Goal: Task Accomplishment & Management: Use online tool/utility

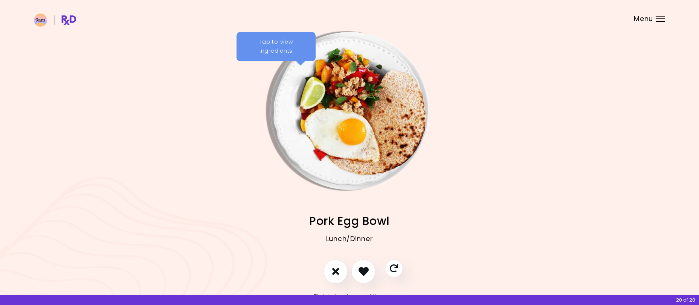
scroll to position [30, 0]
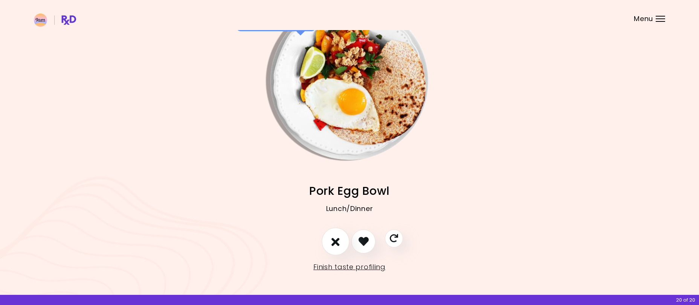
click at [337, 240] on icon "I don't like this recipe" at bounding box center [335, 242] width 8 height 12
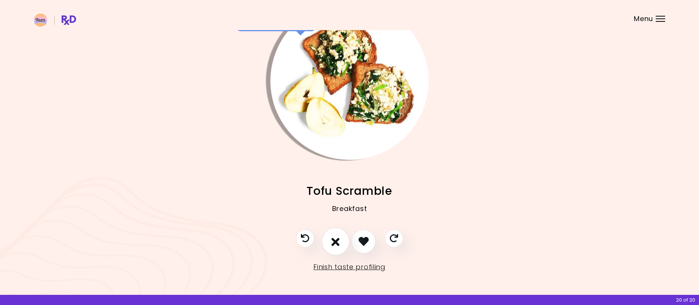
click at [337, 240] on icon "I don't like this recipe" at bounding box center [335, 242] width 8 height 12
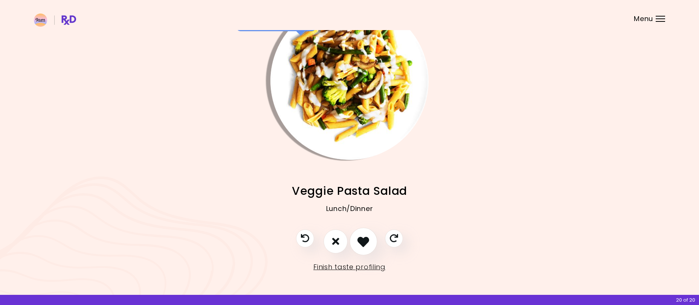
click at [367, 239] on icon "I like this recipe" at bounding box center [363, 242] width 12 height 12
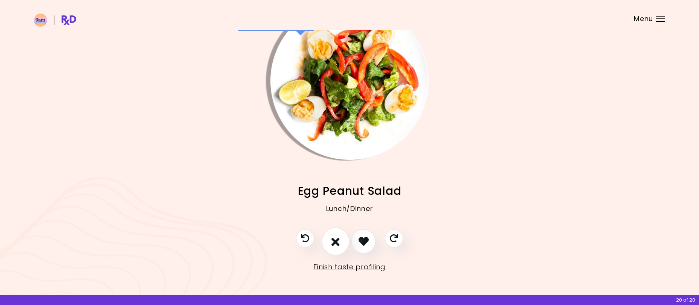
click at [344, 242] on button "I don't like this recipe" at bounding box center [335, 242] width 28 height 28
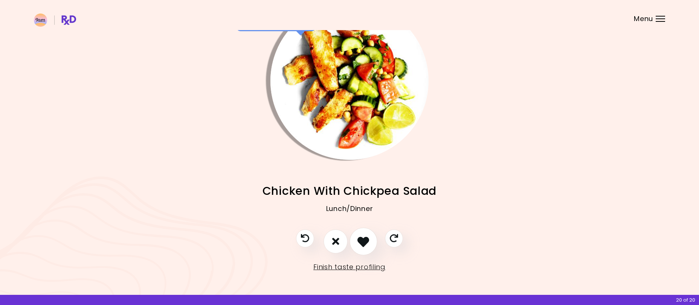
click at [362, 240] on icon "I like this recipe" at bounding box center [363, 242] width 12 height 12
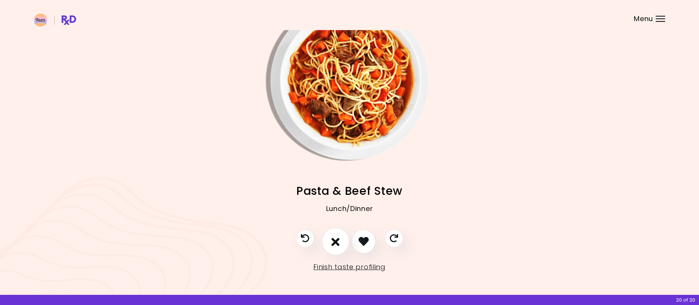
click at [339, 240] on button "I don't like this recipe" at bounding box center [335, 242] width 28 height 28
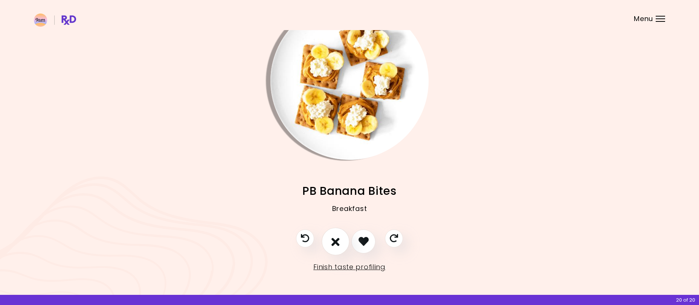
click at [339, 240] on button "I don't like this recipe" at bounding box center [335, 242] width 28 height 28
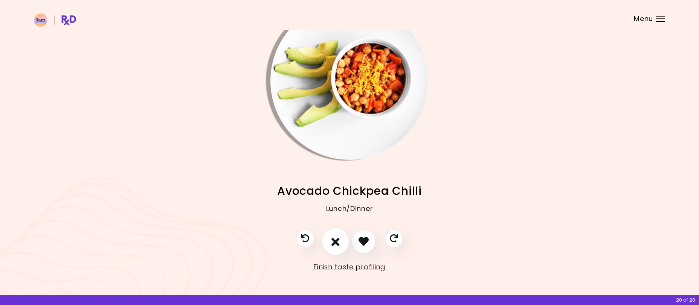
click at [339, 240] on button "I don't like this recipe" at bounding box center [335, 242] width 28 height 28
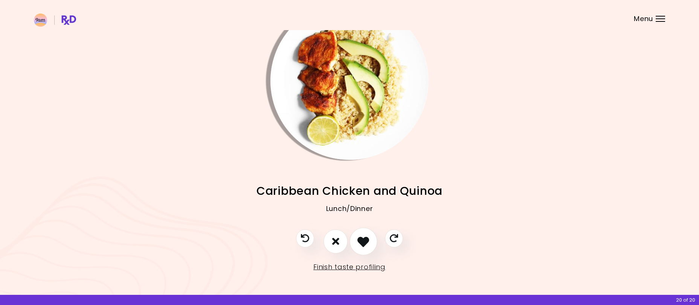
click at [356, 238] on button "I like this recipe" at bounding box center [363, 242] width 28 height 28
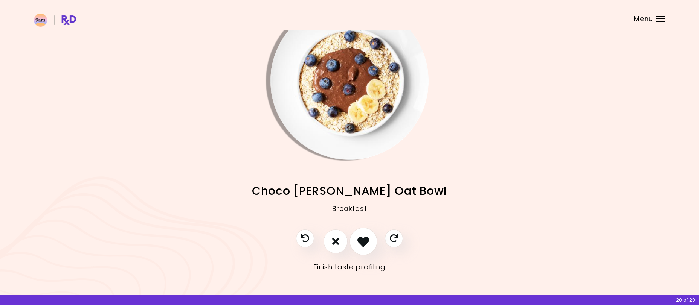
click at [356, 238] on button "I like this recipe" at bounding box center [363, 242] width 28 height 28
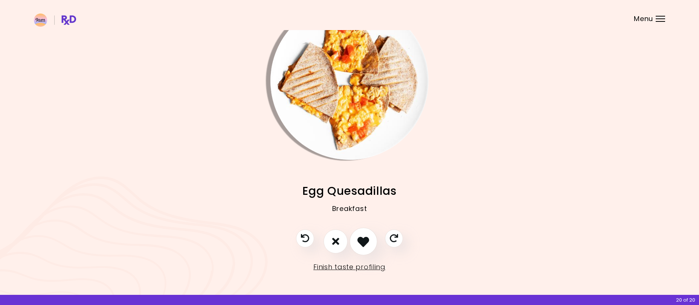
click at [356, 238] on button "I like this recipe" at bounding box center [363, 242] width 28 height 28
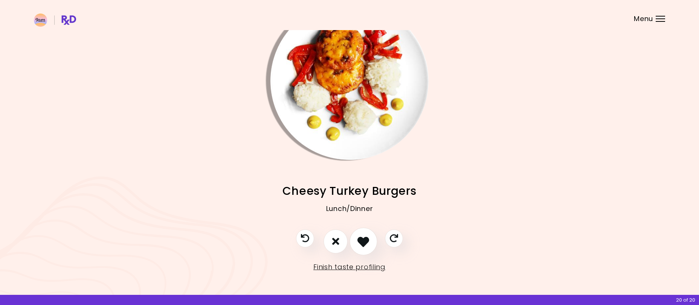
click at [356, 238] on button "I like this recipe" at bounding box center [363, 242] width 28 height 28
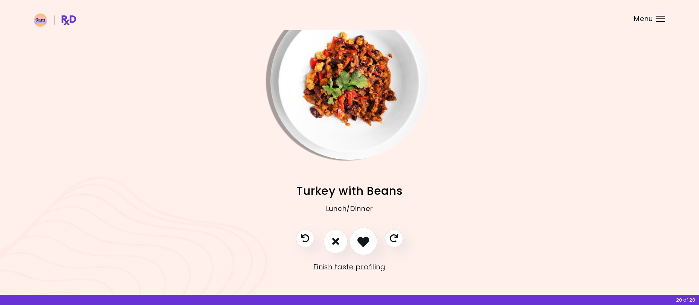
click at [356, 238] on button "I like this recipe" at bounding box center [363, 242] width 28 height 28
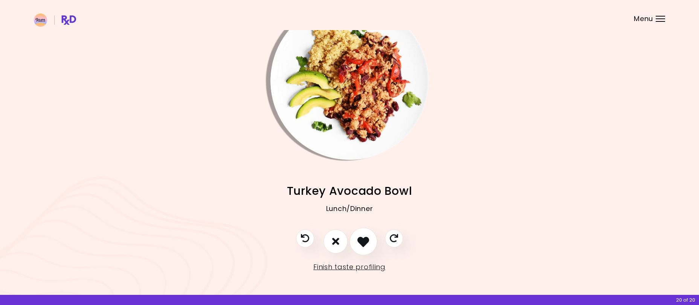
click at [356, 238] on button "I like this recipe" at bounding box center [363, 242] width 28 height 28
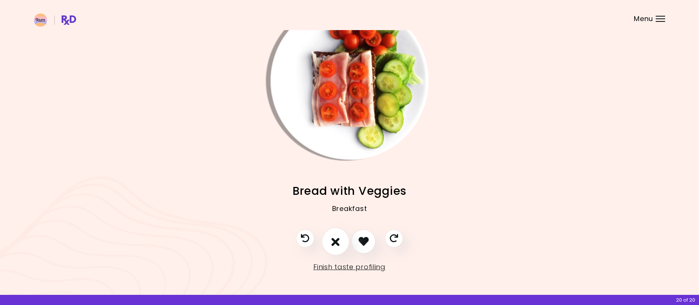
click at [341, 243] on button "I don't like this recipe" at bounding box center [335, 242] width 28 height 28
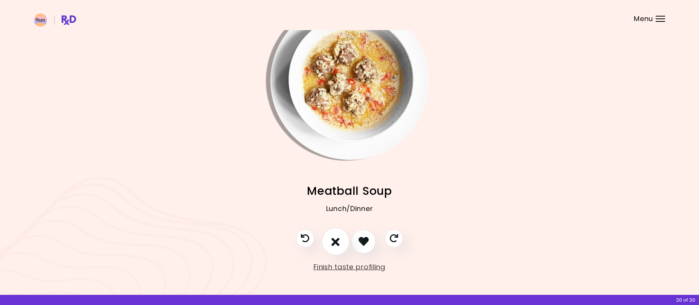
click at [341, 243] on button "I don't like this recipe" at bounding box center [335, 242] width 28 height 28
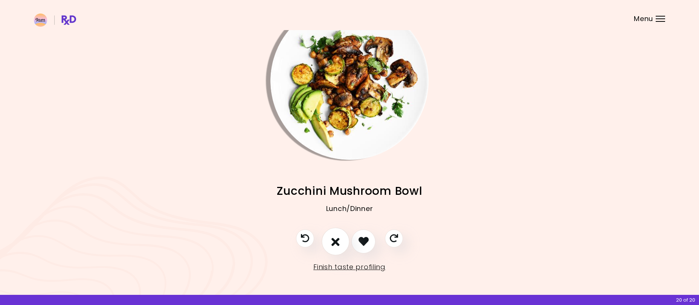
click at [341, 243] on button "I don't like this recipe" at bounding box center [335, 242] width 28 height 28
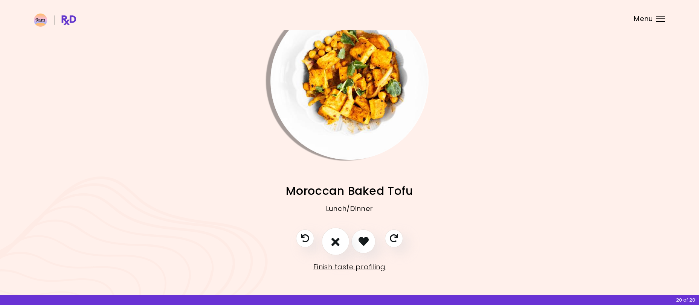
click at [341, 243] on button "I don't like this recipe" at bounding box center [335, 242] width 28 height 28
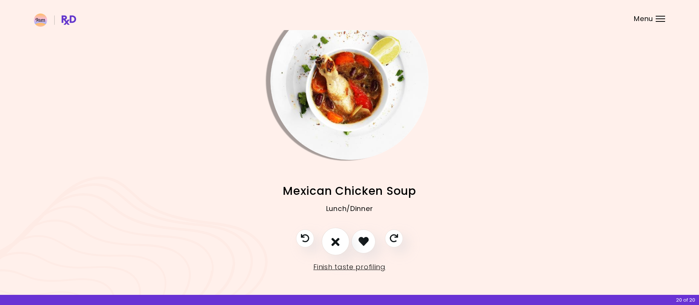
click at [341, 243] on button "I don't like this recipe" at bounding box center [335, 242] width 28 height 28
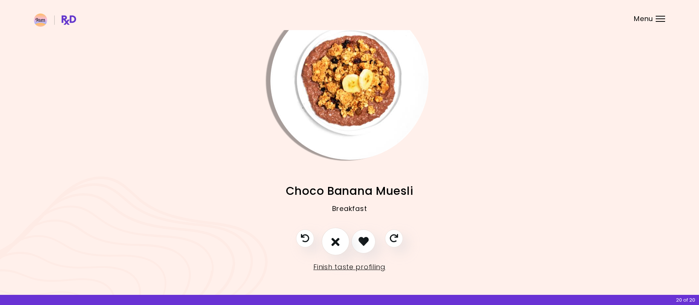
click at [338, 242] on icon "I don't like this recipe" at bounding box center [335, 242] width 8 height 12
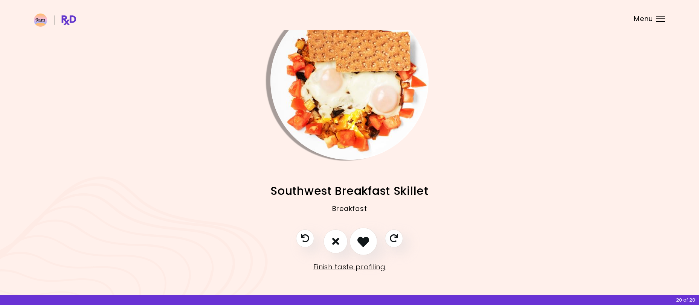
click at [360, 240] on icon "I like this recipe" at bounding box center [363, 242] width 12 height 12
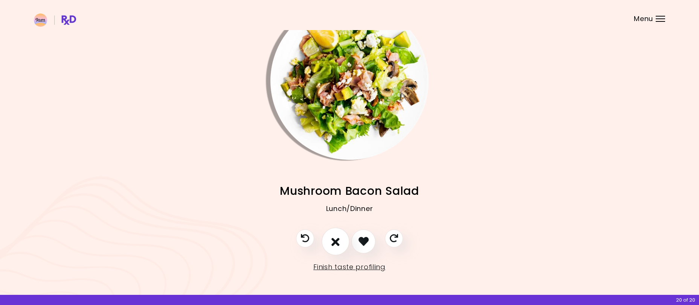
click at [336, 240] on icon "I don't like this recipe" at bounding box center [335, 242] width 8 height 12
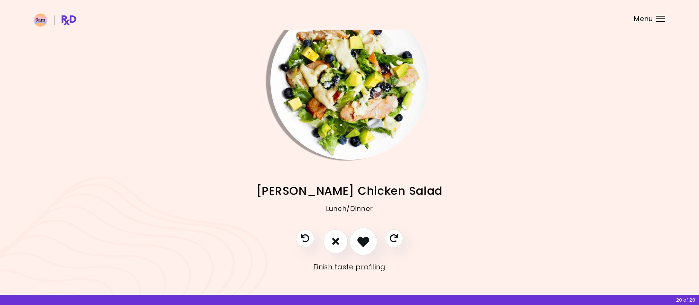
click at [362, 239] on icon "I like this recipe" at bounding box center [363, 242] width 12 height 12
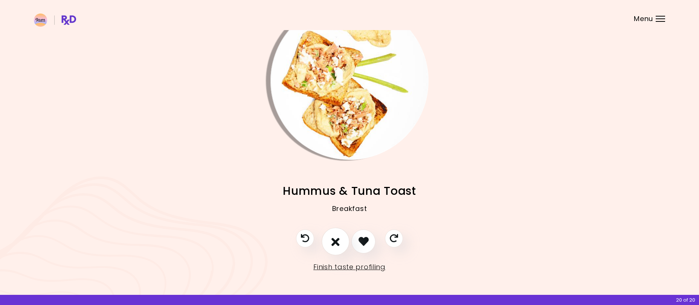
click at [342, 239] on button "I don't like this recipe" at bounding box center [335, 242] width 28 height 28
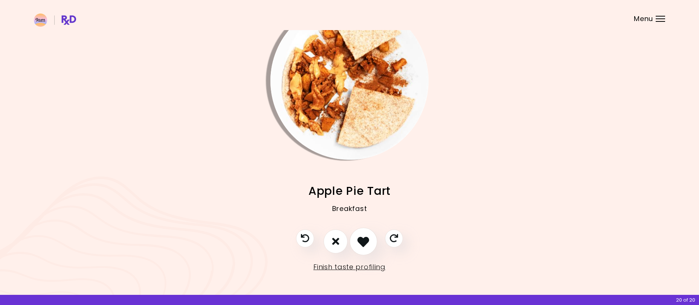
click at [358, 240] on icon "I like this recipe" at bounding box center [363, 242] width 12 height 12
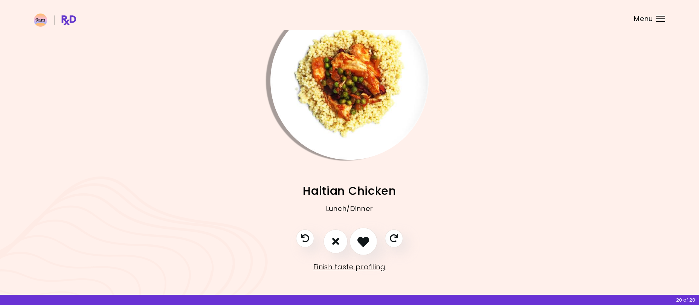
click at [358, 240] on icon "I like this recipe" at bounding box center [363, 242] width 12 height 12
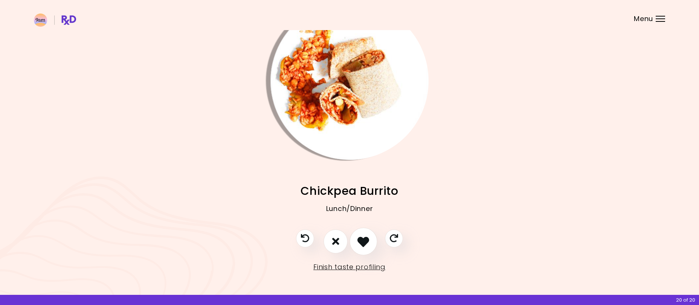
click at [358, 240] on icon "I like this recipe" at bounding box center [363, 242] width 12 height 12
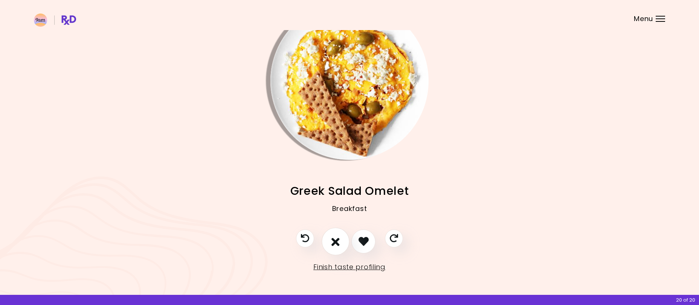
click at [335, 245] on icon "I don't like this recipe" at bounding box center [335, 242] width 8 height 12
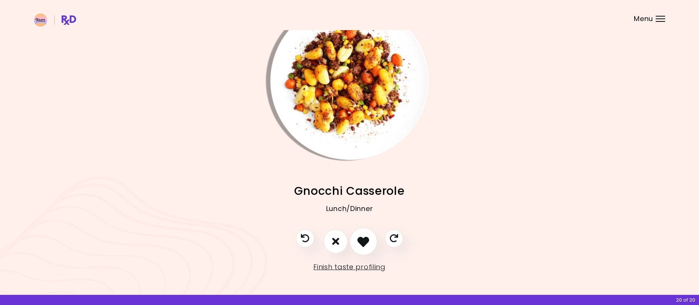
click at [361, 242] on icon "I like this recipe" at bounding box center [363, 242] width 12 height 12
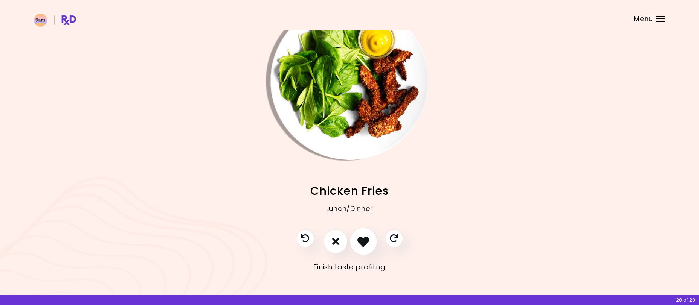
click at [361, 242] on icon "I like this recipe" at bounding box center [363, 242] width 12 height 12
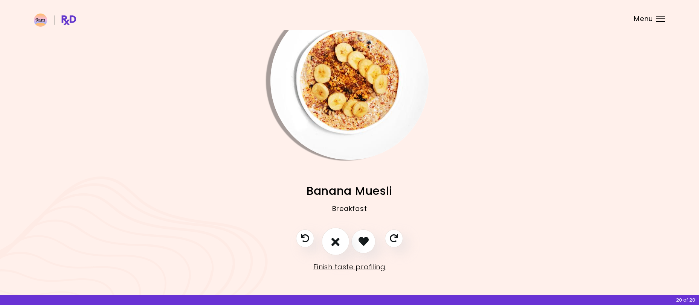
click at [338, 243] on icon "I don't like this recipe" at bounding box center [335, 242] width 8 height 12
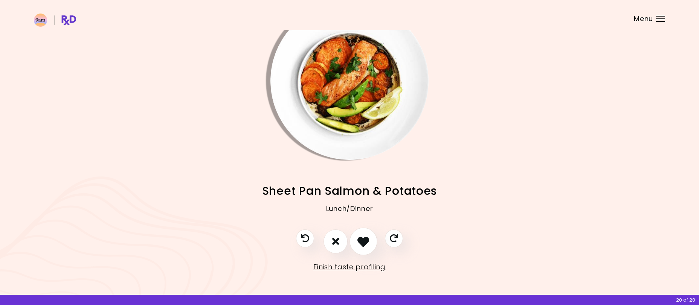
click at [361, 237] on icon "I like this recipe" at bounding box center [363, 242] width 12 height 12
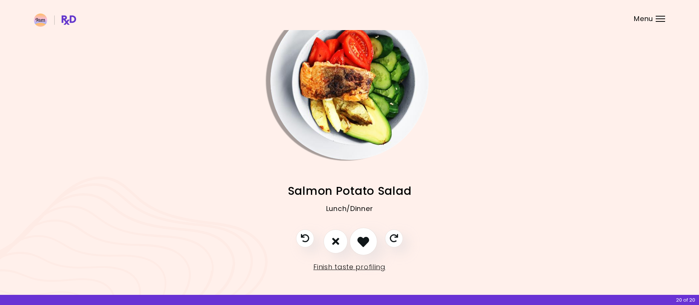
click at [364, 237] on icon "I like this recipe" at bounding box center [363, 242] width 12 height 12
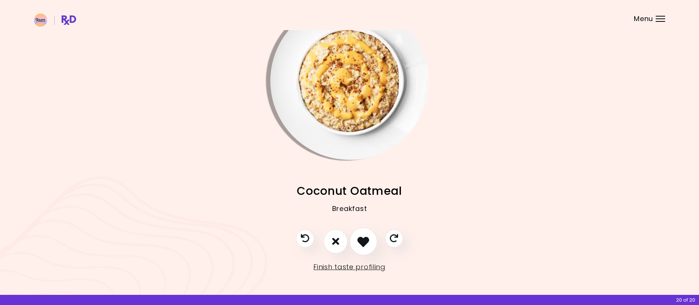
click at [364, 237] on icon "I like this recipe" at bounding box center [363, 242] width 12 height 12
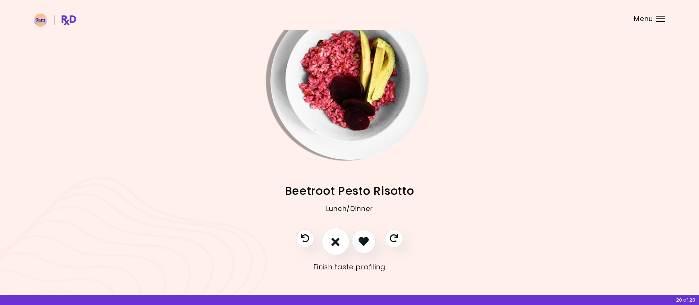
click at [338, 238] on icon "I don't like this recipe" at bounding box center [335, 242] width 8 height 12
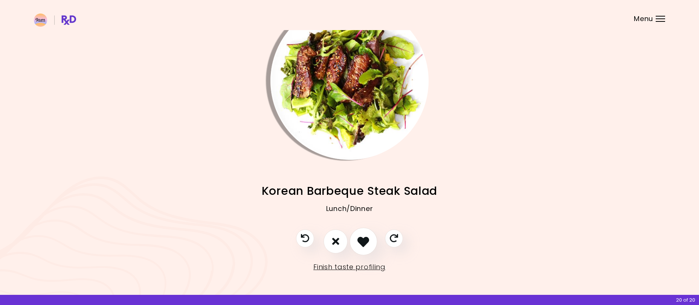
click at [366, 242] on icon "I like this recipe" at bounding box center [363, 242] width 12 height 12
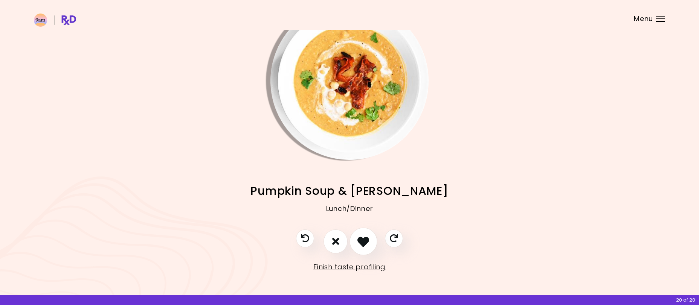
click at [366, 242] on icon "I like this recipe" at bounding box center [363, 242] width 12 height 12
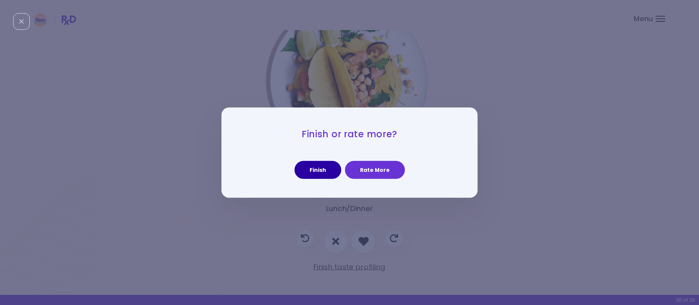
click at [322, 169] on button "Finish" at bounding box center [317, 170] width 47 height 18
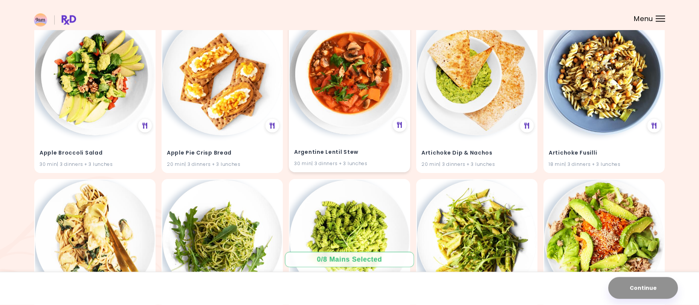
scroll to position [115, 0]
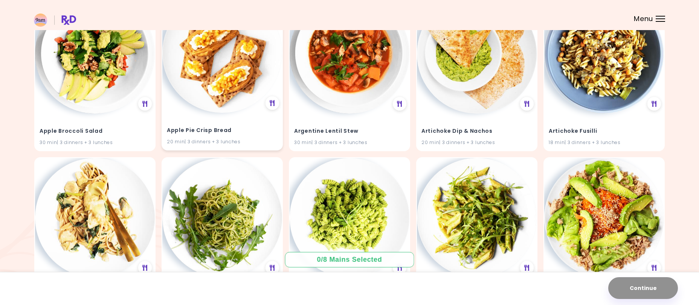
click at [247, 123] on div "Apple Pie Crisp Bread 20 min | 3 dinners + 3 lunches" at bounding box center [222, 131] width 120 height 37
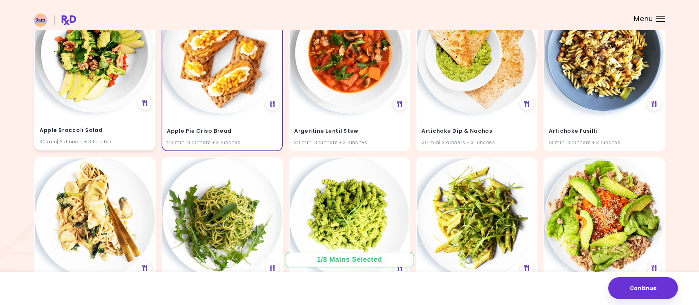
click at [118, 116] on div "Apple Broccoli Salad 30 min | 3 dinners + 3 lunches" at bounding box center [95, 131] width 120 height 37
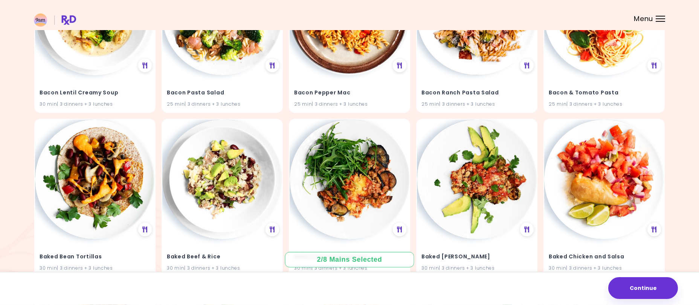
scroll to position [845, 0]
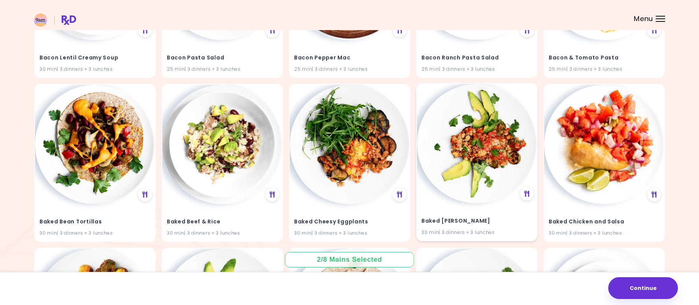
click at [481, 158] on img at bounding box center [477, 144] width 120 height 120
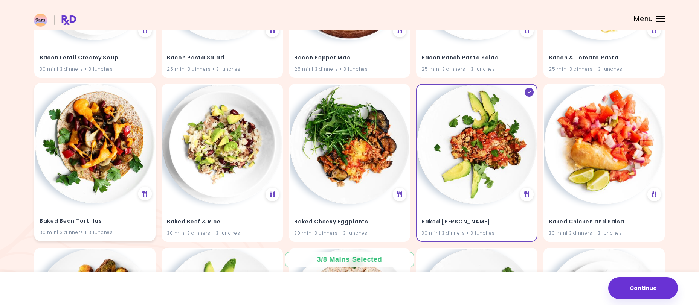
click at [136, 153] on img at bounding box center [95, 144] width 120 height 120
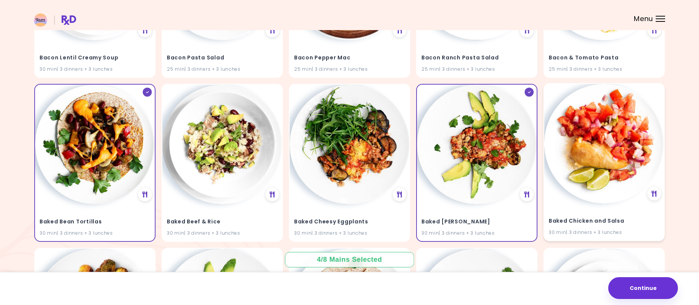
click at [583, 179] on img at bounding box center [604, 144] width 120 height 120
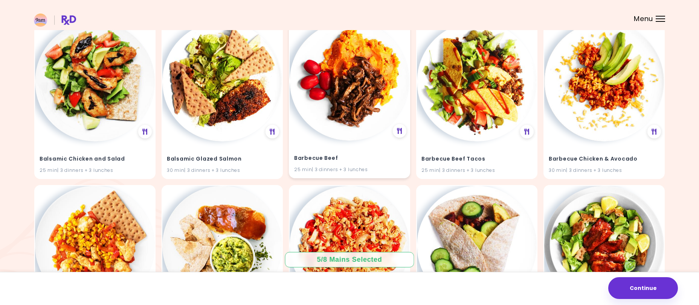
scroll to position [1804, 0]
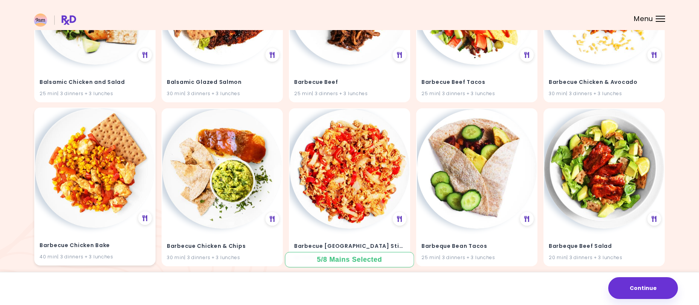
click at [102, 203] on img at bounding box center [95, 168] width 120 height 120
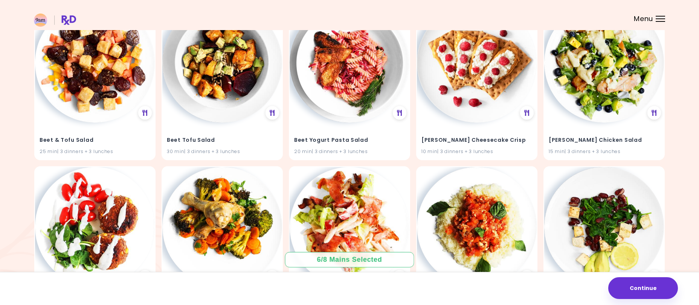
scroll to position [6015, 0]
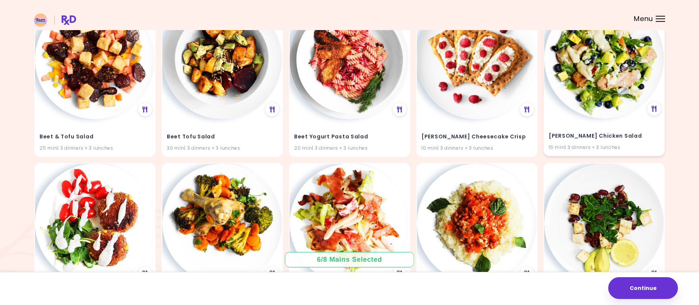
click at [613, 108] on img at bounding box center [604, 59] width 120 height 120
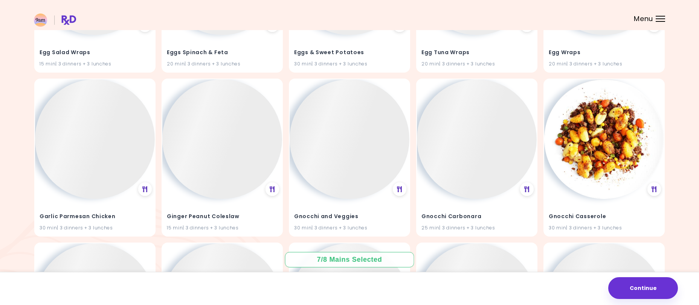
scroll to position [17166, 0]
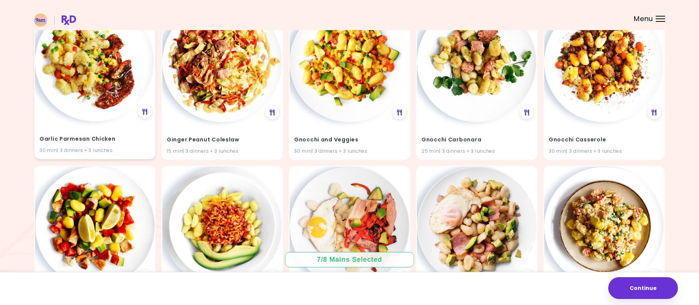
click at [107, 96] on img at bounding box center [95, 62] width 120 height 120
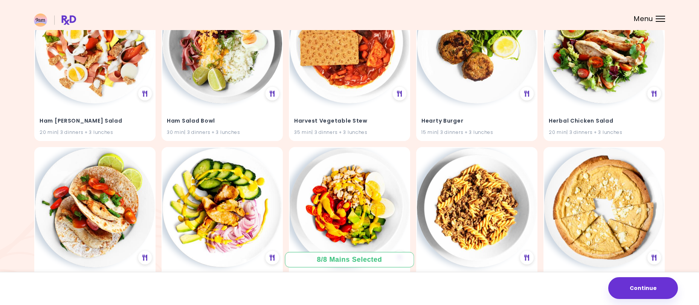
scroll to position [19551, 0]
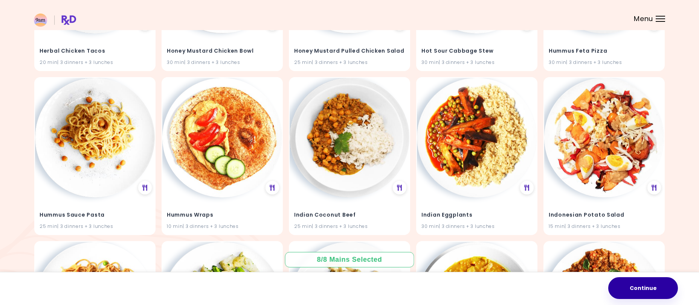
click at [627, 287] on button "Continue" at bounding box center [643, 288] width 70 height 22
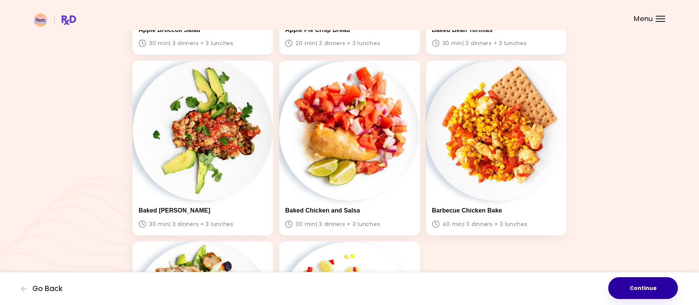
scroll to position [371, 0]
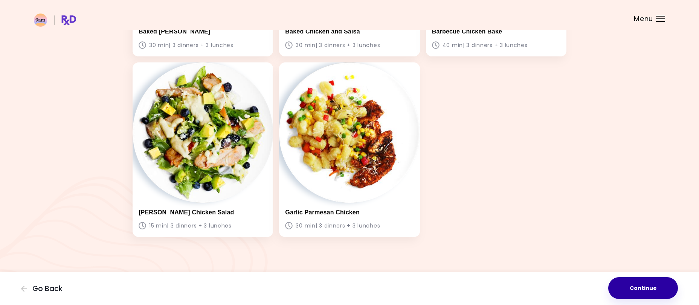
click at [652, 285] on button "Continue" at bounding box center [643, 288] width 70 height 22
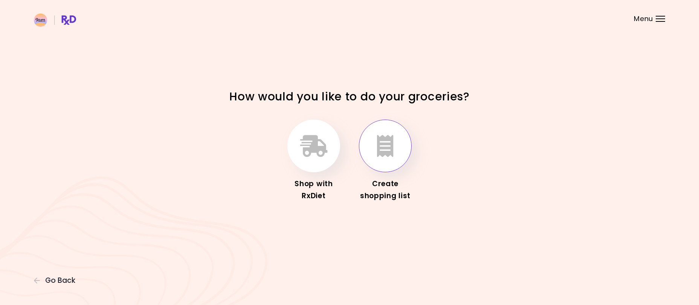
click at [384, 154] on icon "button" at bounding box center [385, 146] width 17 height 22
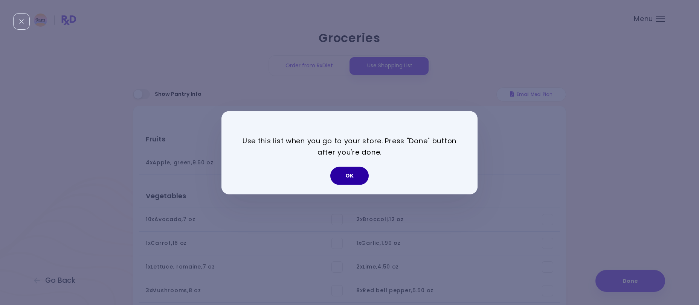
click at [348, 178] on button "OK" at bounding box center [349, 176] width 38 height 18
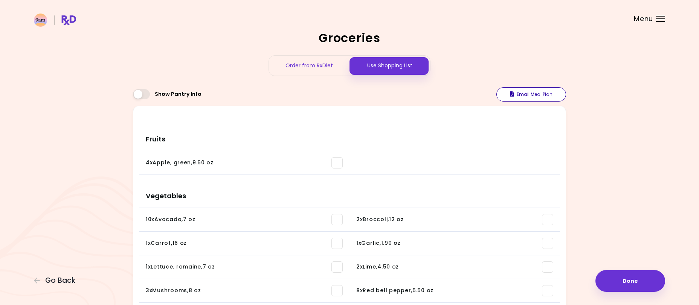
click at [535, 93] on button "Email Meal Plan" at bounding box center [531, 94] width 70 height 14
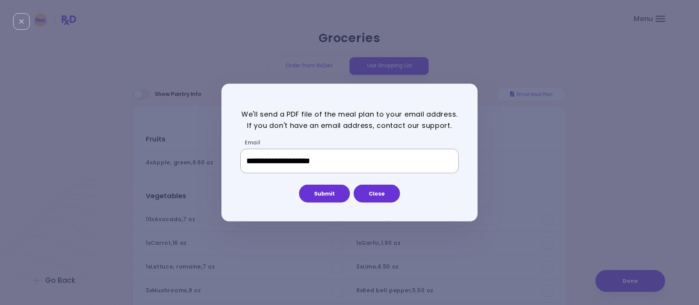
drag, startPoint x: 362, startPoint y: 163, endPoint x: 228, endPoint y: 162, distance: 134.4
click at [240, 162] on input "**********" at bounding box center [349, 161] width 218 height 25
type input "**********"
click at [323, 191] on button "Submit" at bounding box center [324, 194] width 51 height 18
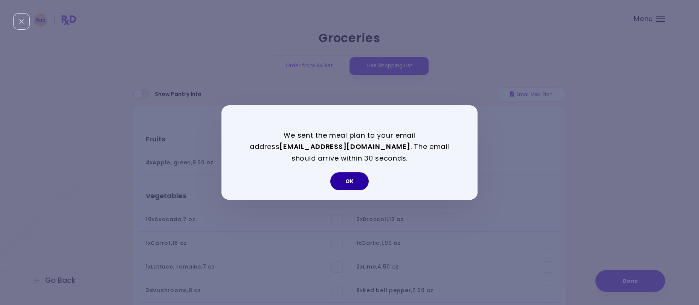
click at [357, 183] on button "OK" at bounding box center [349, 181] width 38 height 18
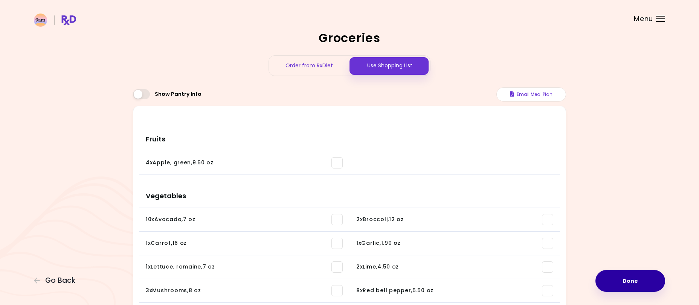
click at [634, 286] on button "Done" at bounding box center [630, 281] width 70 height 22
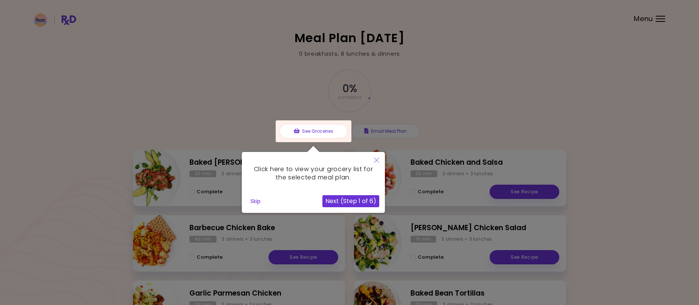
click at [359, 204] on button "Next (Step 1 of 6)" at bounding box center [350, 201] width 57 height 12
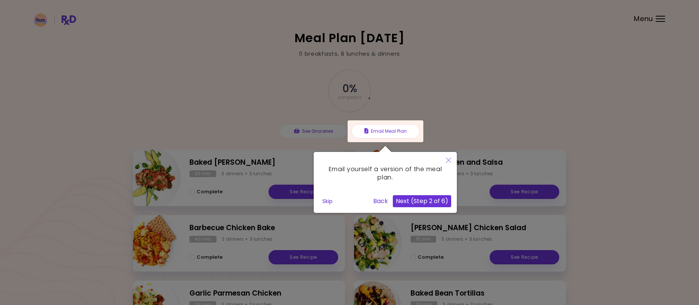
click at [423, 198] on button "Next (Step 2 of 6)" at bounding box center [422, 201] width 58 height 12
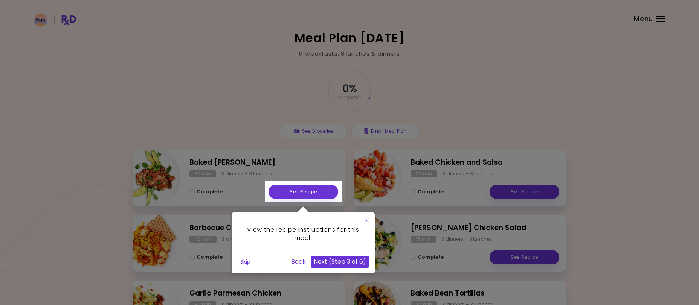
click at [347, 262] on button "Next (Step 3 of 6)" at bounding box center [339, 262] width 58 height 12
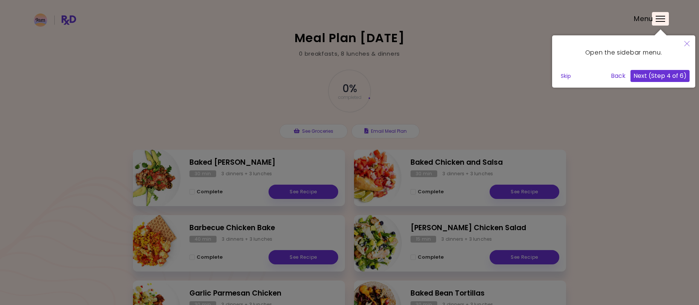
click at [662, 72] on button "Next (Step 4 of 6)" at bounding box center [659, 76] width 59 height 12
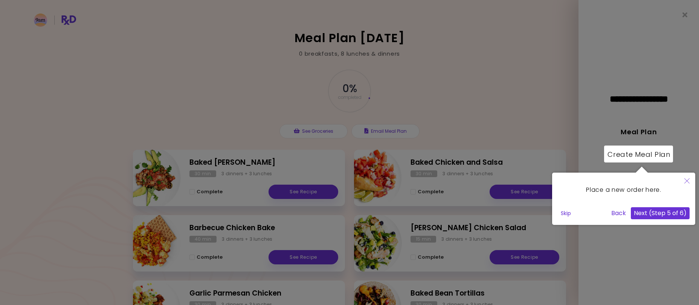
click at [667, 211] on button "Next (Step 5 of 6)" at bounding box center [659, 213] width 59 height 12
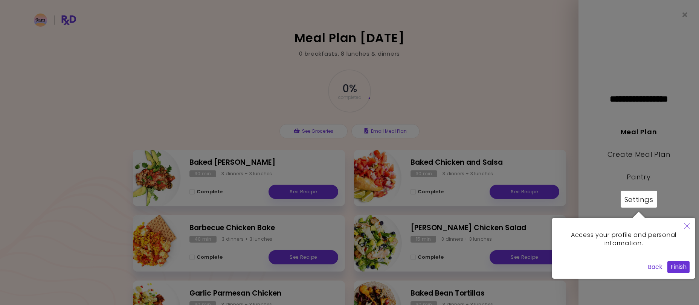
click at [682, 269] on button "Finish" at bounding box center [678, 267] width 22 height 12
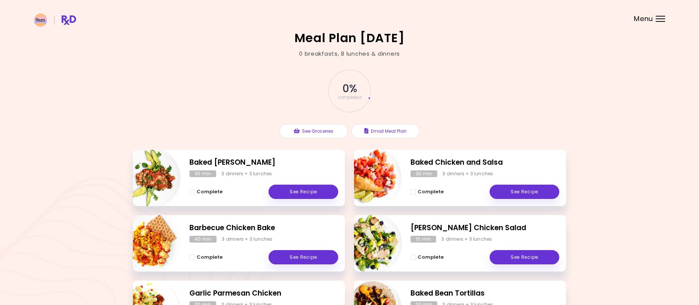
click at [659, 18] on div "Menu" at bounding box center [659, 19] width 9 height 6
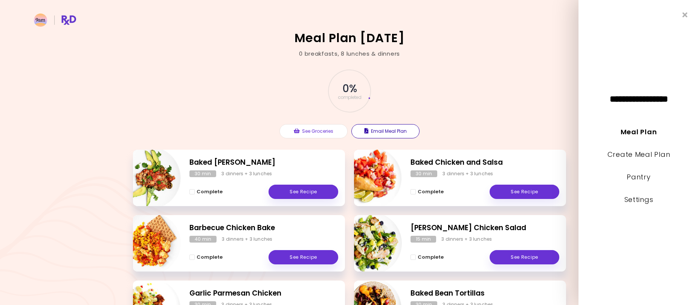
click at [376, 133] on button "Email Meal Plan" at bounding box center [385, 131] width 68 height 14
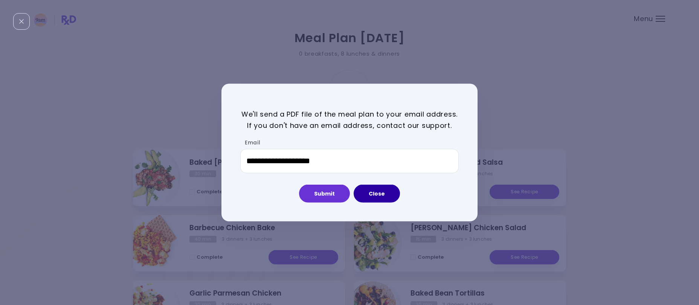
click at [380, 194] on button "Close" at bounding box center [376, 194] width 46 height 18
